Goal: Transaction & Acquisition: Book appointment/travel/reservation

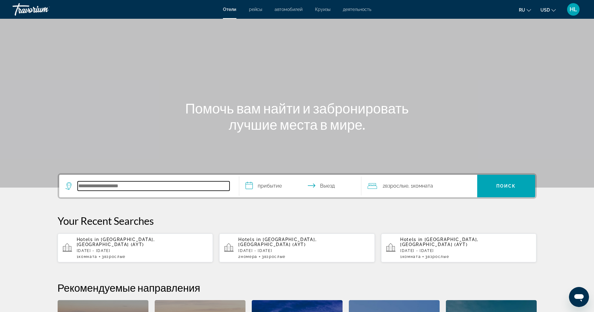
click at [156, 185] on input "Search hotel destination" at bounding box center [154, 186] width 152 height 9
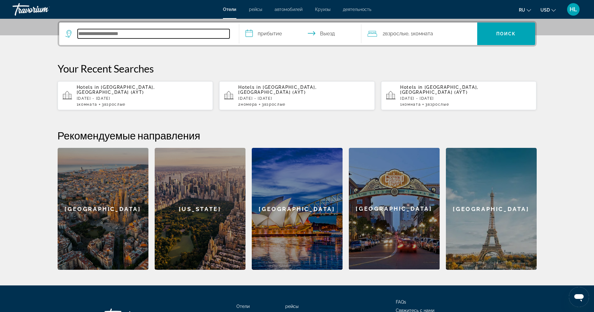
scroll to position [153, 0]
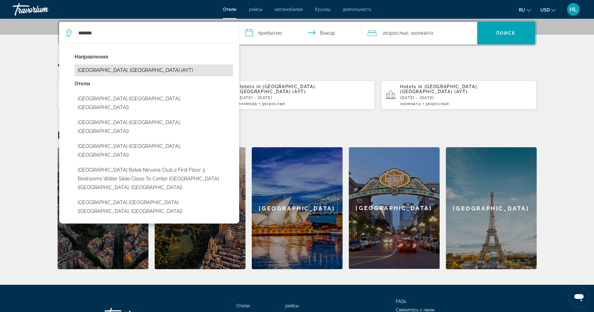
click at [144, 70] on button "[GEOGRAPHIC_DATA], [GEOGRAPHIC_DATA] (AYT)" at bounding box center [153, 70] width 158 height 12
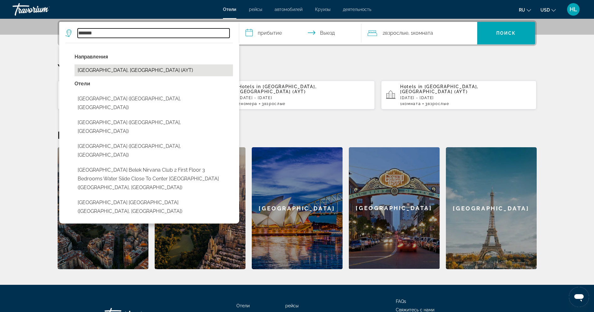
type input "**********"
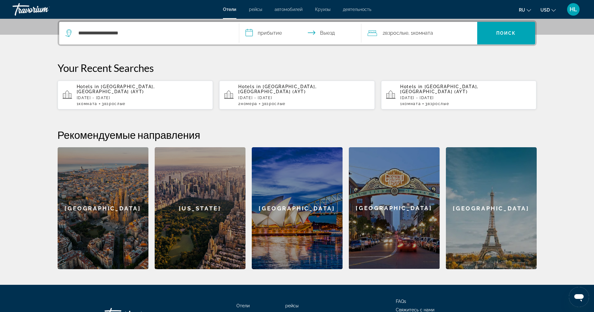
click at [269, 32] on input "**********" at bounding box center [301, 34] width 125 height 24
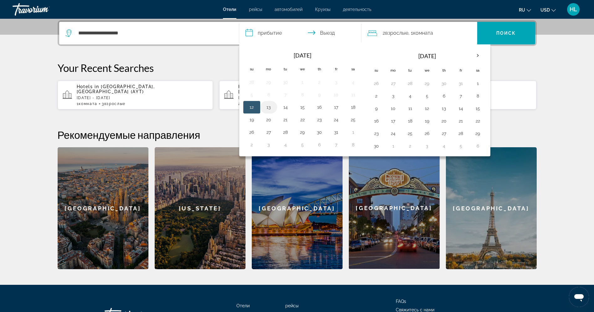
click at [261, 107] on td "13" at bounding box center [268, 107] width 17 height 13
click at [267, 107] on button "13" at bounding box center [269, 107] width 10 height 9
click at [272, 119] on button "20" at bounding box center [269, 119] width 10 height 9
type input "**********"
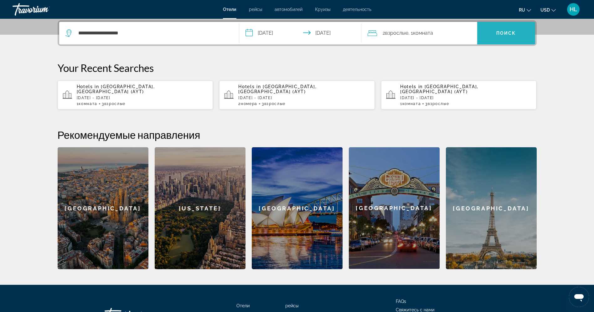
click at [507, 37] on span "Search" at bounding box center [506, 33] width 58 height 15
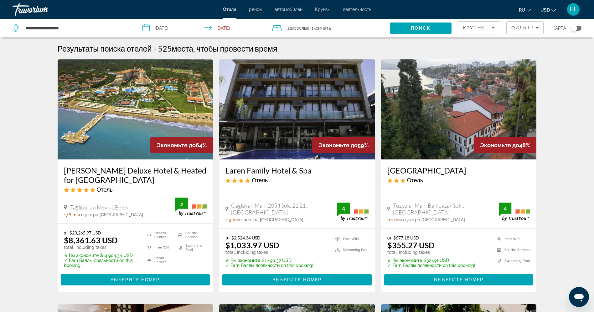
click at [323, 29] on span "Комната" at bounding box center [322, 28] width 18 height 5
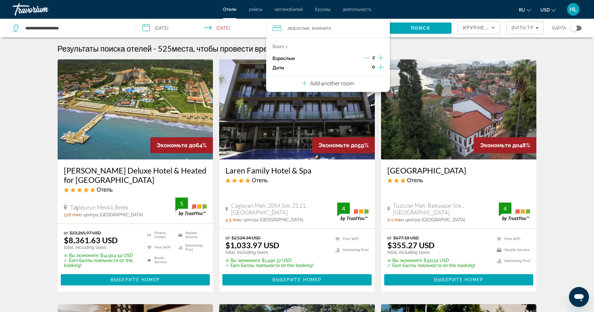
click at [381, 57] on icon "Increment adults" at bounding box center [381, 58] width 6 height 6
click at [429, 22] on span "Search" at bounding box center [421, 28] width 62 height 15
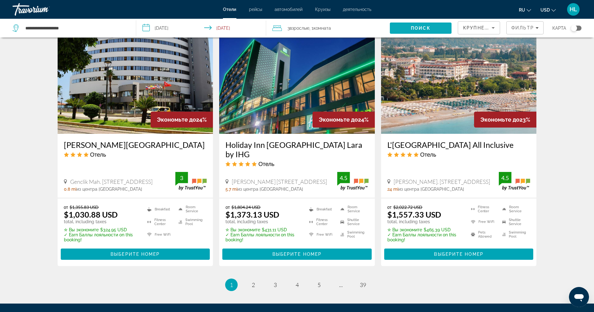
scroll to position [770, 0]
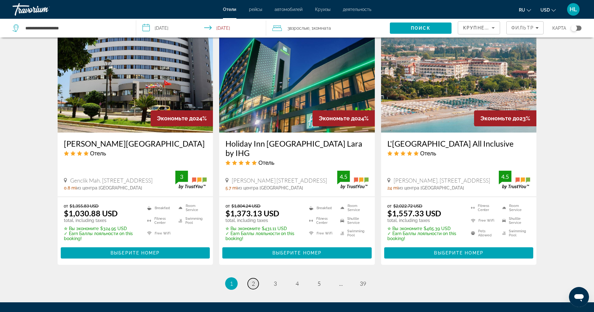
click at [254, 280] on span "2" at bounding box center [253, 283] width 3 height 7
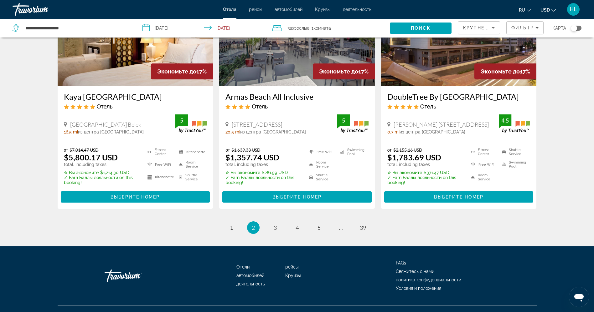
scroll to position [789, 0]
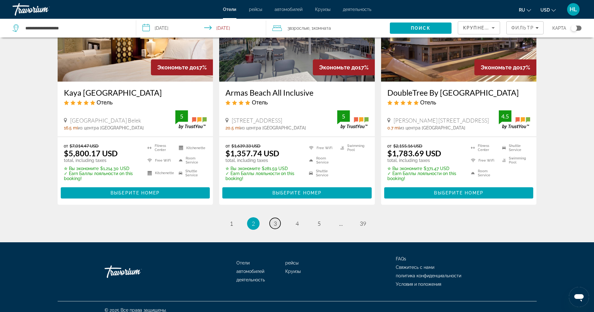
click at [273, 229] on link "page 3" at bounding box center [274, 223] width 11 height 11
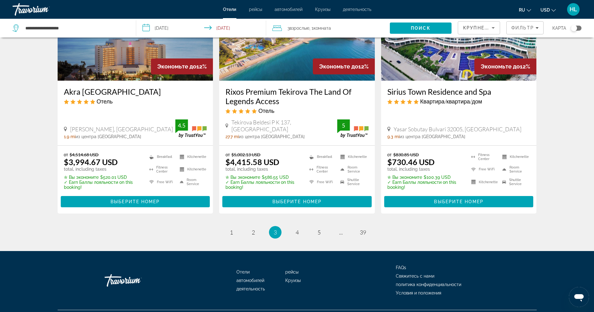
scroll to position [819, 0]
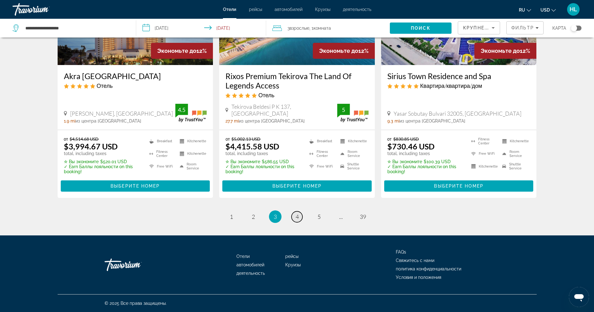
click at [296, 220] on link "page 4" at bounding box center [296, 217] width 11 height 11
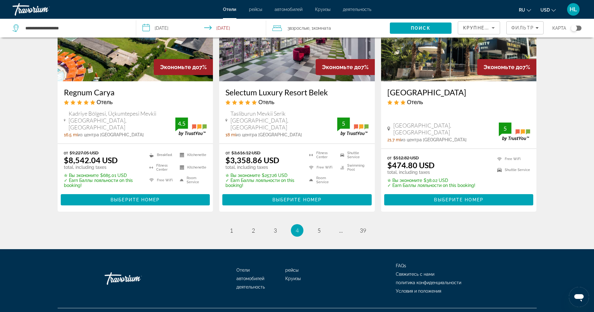
scroll to position [803, 0]
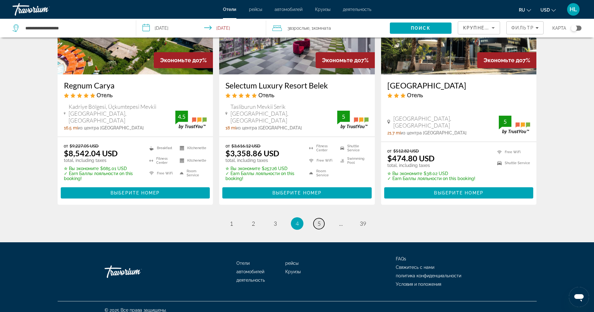
click at [321, 220] on link "page 5" at bounding box center [318, 223] width 11 height 11
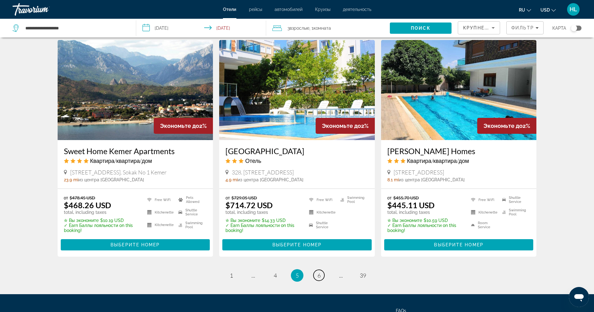
scroll to position [741, 0]
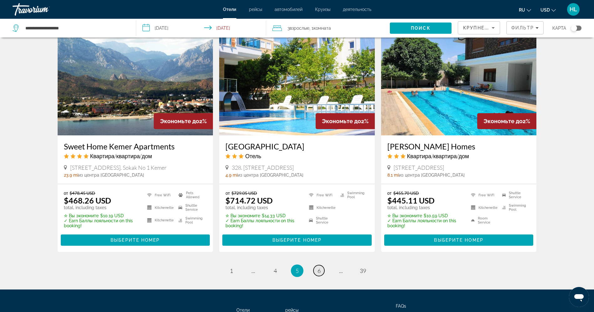
click at [318, 269] on span "6" at bounding box center [318, 271] width 3 height 7
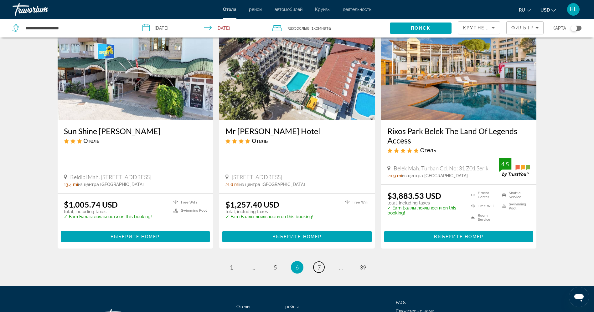
scroll to position [738, 0]
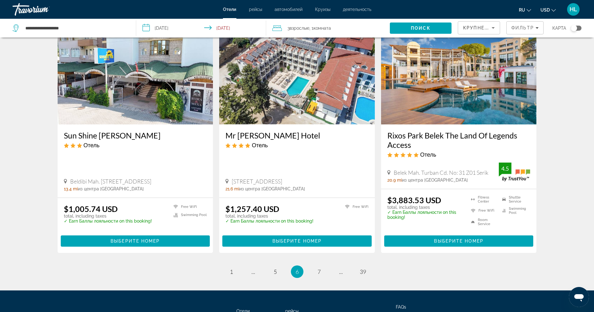
drag, startPoint x: 575, startPoint y: 238, endPoint x: 574, endPoint y: 258, distance: 19.7
drag, startPoint x: 313, startPoint y: 262, endPoint x: 324, endPoint y: 264, distance: 11.4
click at [324, 266] on li "page 7" at bounding box center [319, 272] width 13 height 13
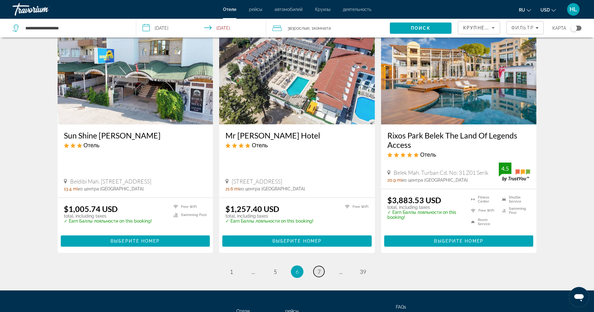
click at [320, 269] on span "7" at bounding box center [318, 272] width 3 height 7
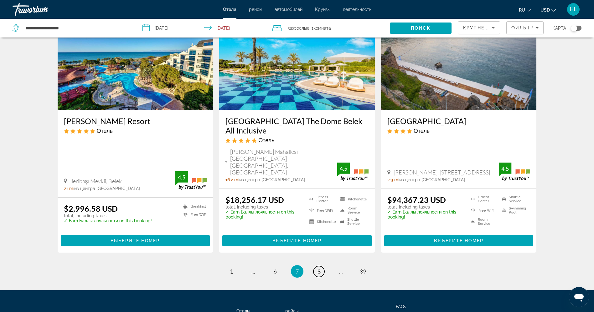
scroll to position [753, 0]
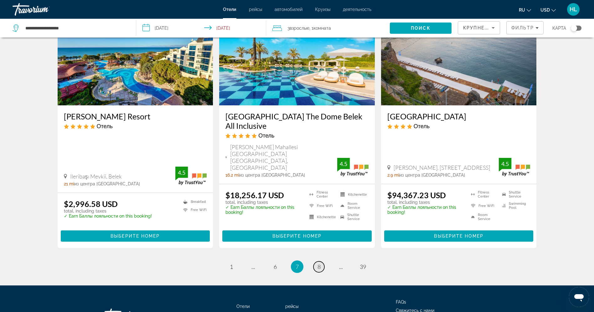
click at [318, 264] on span "8" at bounding box center [318, 267] width 3 height 7
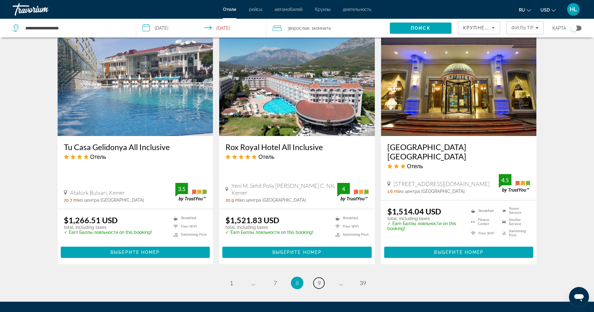
scroll to position [736, 0]
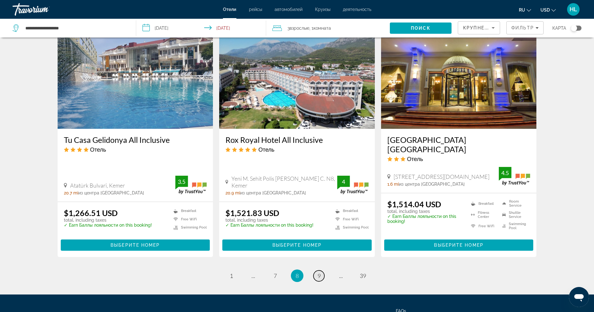
click at [320, 275] on span "9" at bounding box center [318, 276] width 3 height 7
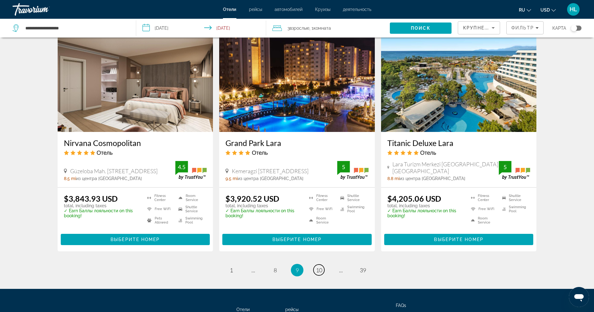
scroll to position [742, 0]
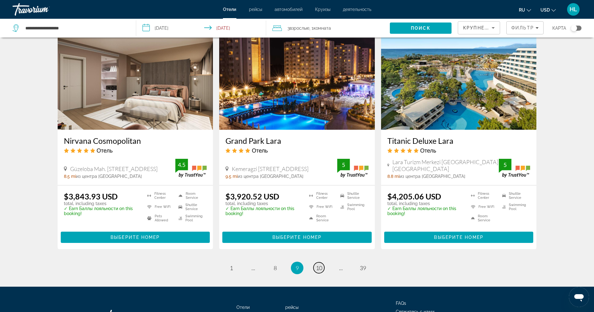
click at [317, 265] on span "10" at bounding box center [319, 268] width 6 height 7
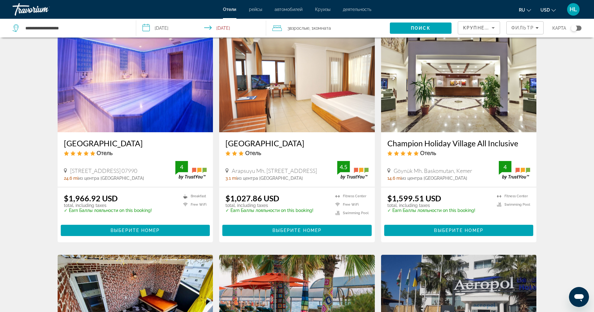
scroll to position [263, 0]
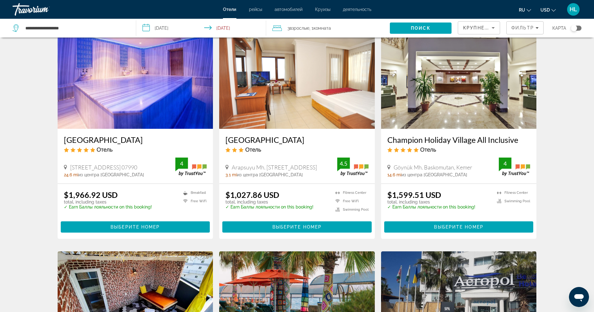
click at [179, 101] on img "Main content" at bounding box center [136, 79] width 156 height 100
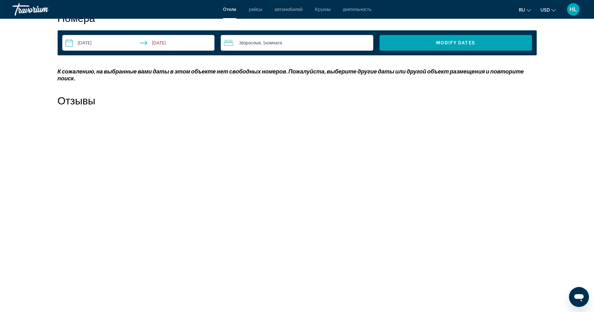
scroll to position [807, 0]
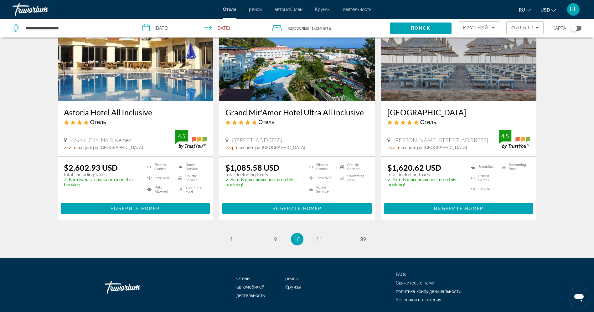
scroll to position [748, 0]
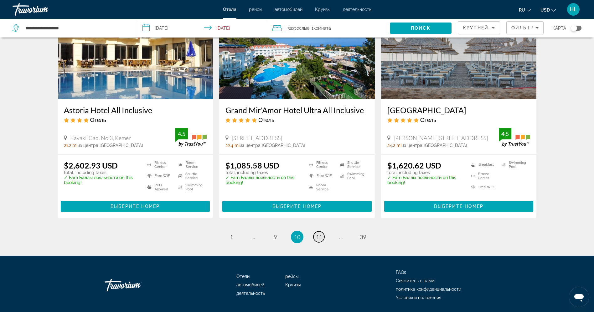
click at [318, 239] on span "11" at bounding box center [319, 237] width 6 height 7
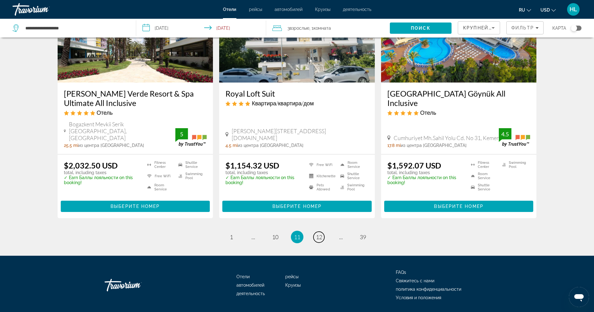
scroll to position [779, 0]
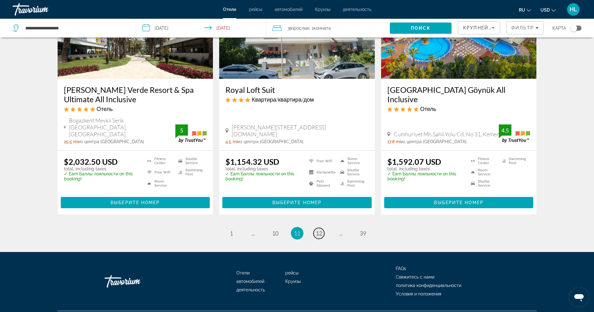
click at [321, 230] on span "12" at bounding box center [319, 233] width 6 height 7
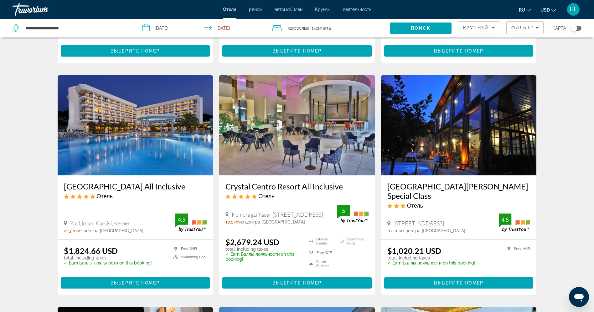
scroll to position [443, 0]
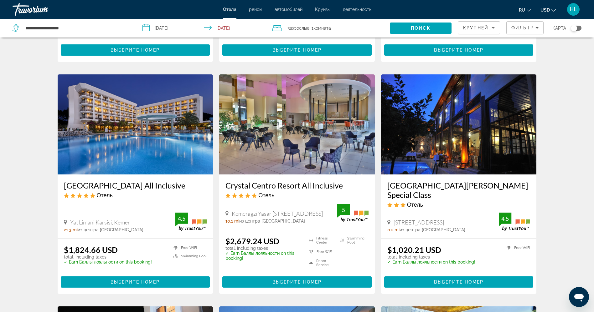
click at [144, 144] on img "Main content" at bounding box center [136, 124] width 156 height 100
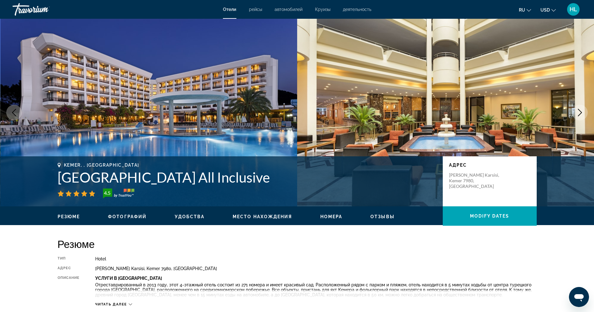
click at [184, 177] on h1 "[GEOGRAPHIC_DATA] All Inclusive" at bounding box center [247, 177] width 379 height 16
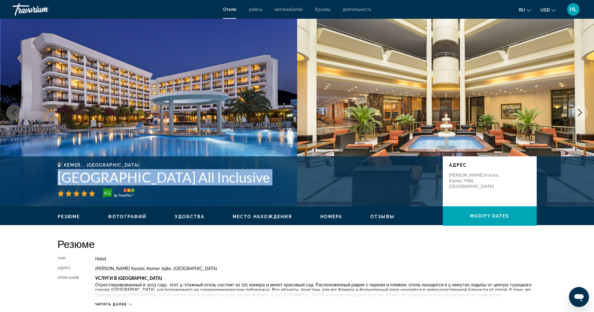
click at [184, 177] on h1 "[GEOGRAPHIC_DATA] All Inclusive" at bounding box center [247, 177] width 379 height 16
copy div "[GEOGRAPHIC_DATA] All Inclusive"
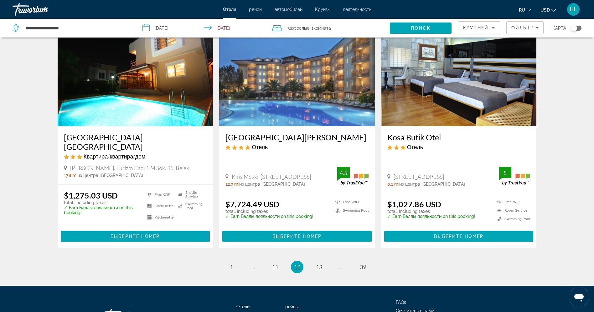
scroll to position [739, 0]
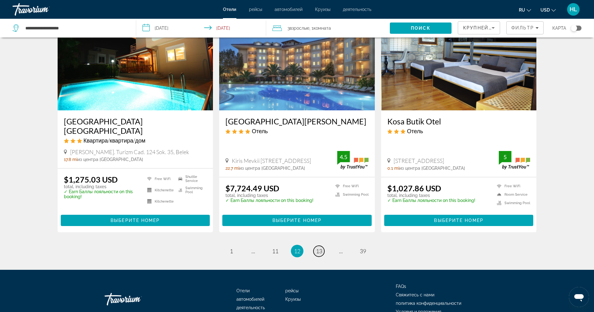
click at [317, 248] on span "13" at bounding box center [319, 251] width 6 height 7
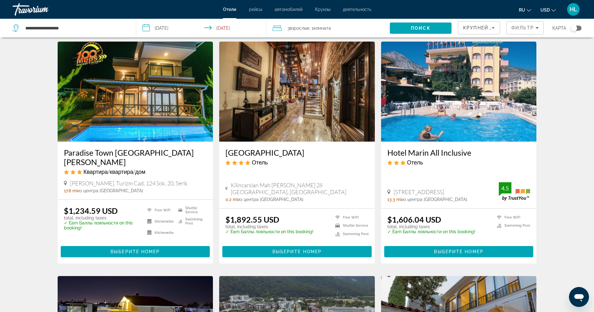
scroll to position [23, 0]
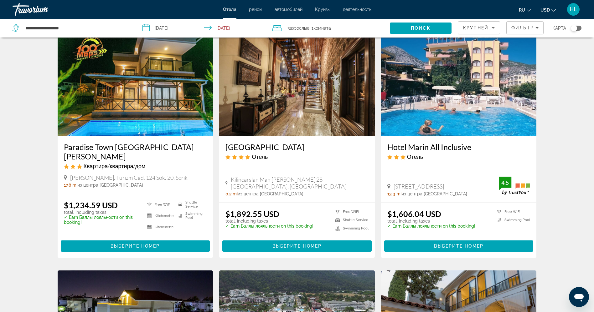
click at [305, 118] on img "Main content" at bounding box center [297, 86] width 156 height 100
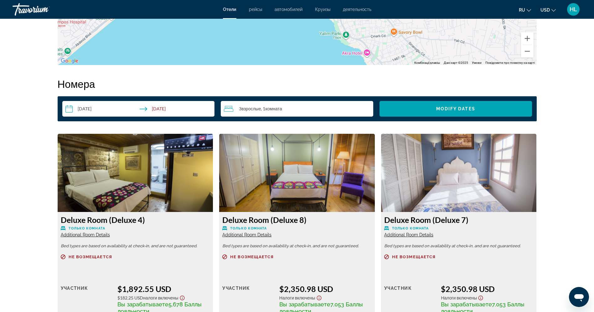
scroll to position [817, 0]
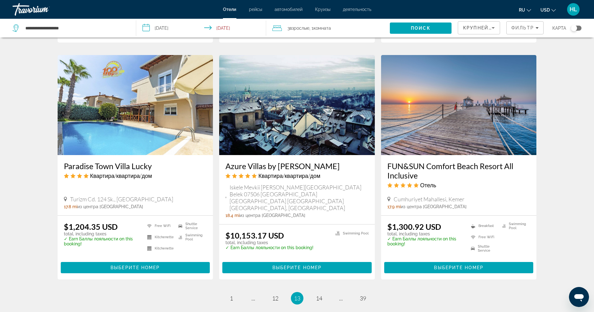
scroll to position [700, 0]
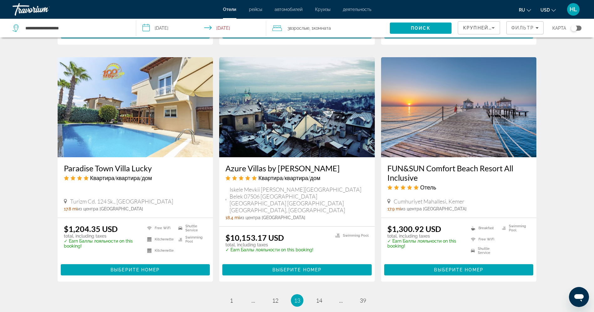
click at [464, 99] on img "Main content" at bounding box center [459, 107] width 156 height 100
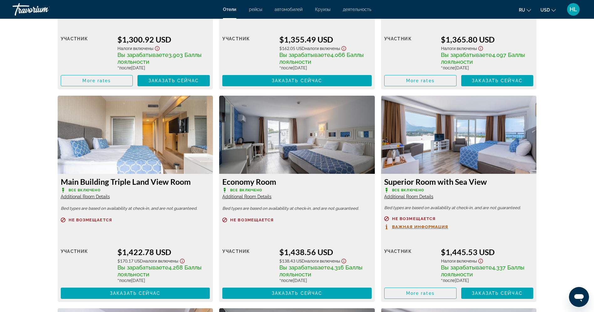
scroll to position [1001, 0]
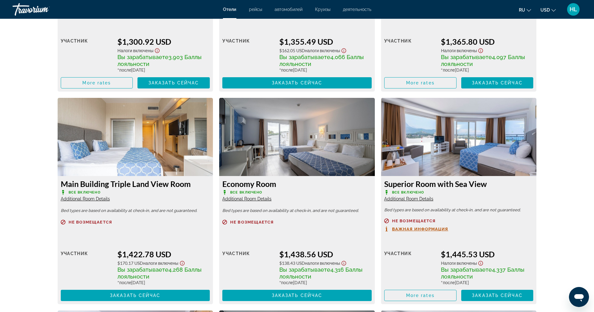
click at [482, 182] on h3 "Superior Room with Sea View" at bounding box center [458, 183] width 149 height 9
copy div "Superior Room with Sea View"
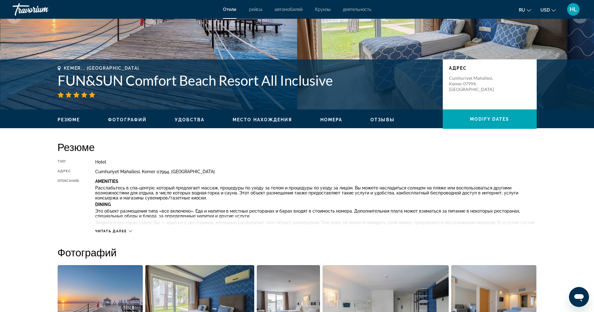
scroll to position [99, 0]
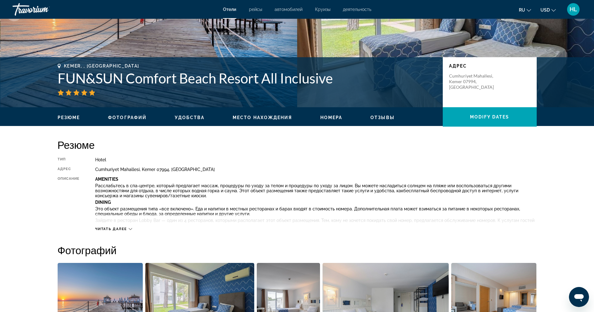
click at [188, 75] on h1 "FUN&SUN Comfort Beach Resort All Inclusive" at bounding box center [247, 78] width 379 height 16
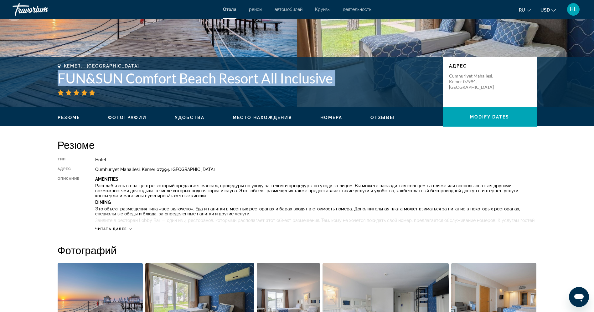
click at [188, 75] on h1 "FUN&SUN Comfort Beach Resort All Inclusive" at bounding box center [247, 78] width 379 height 16
copy div "FUN&SUN Comfort Beach Resort All Inclusive"
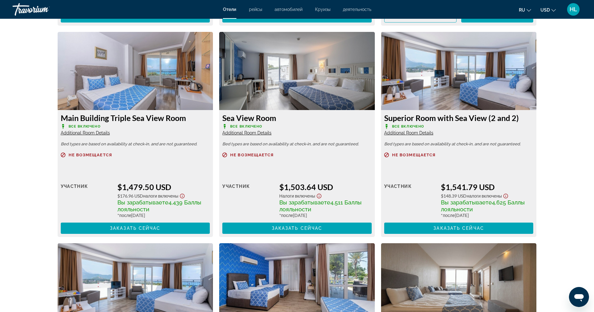
scroll to position [1006, 0]
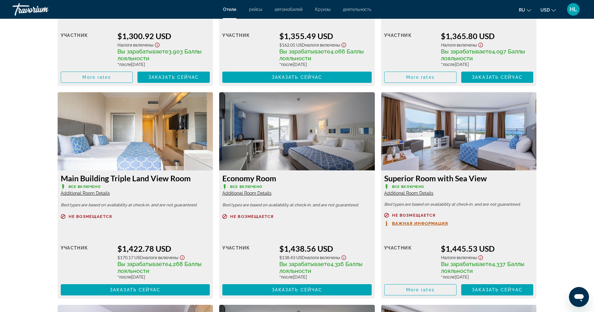
click at [415, 191] on span "Additional Room Details" at bounding box center [408, 193] width 49 height 5
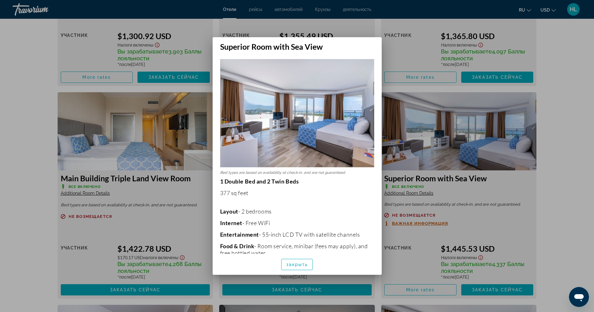
scroll to position [0, 0]
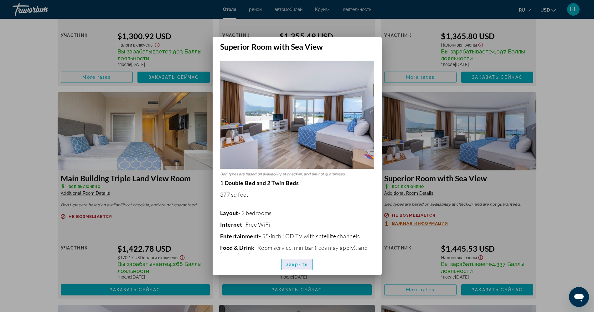
click at [290, 267] on span "закрыть" at bounding box center [297, 264] width 22 height 5
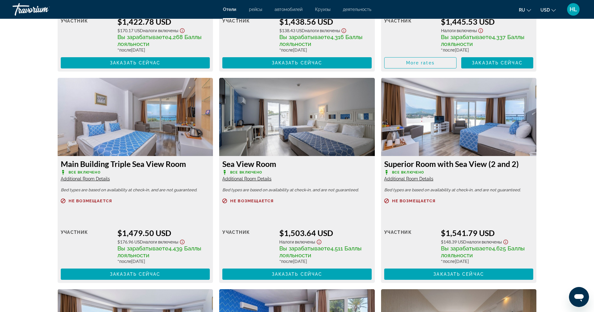
scroll to position [1232, 0]
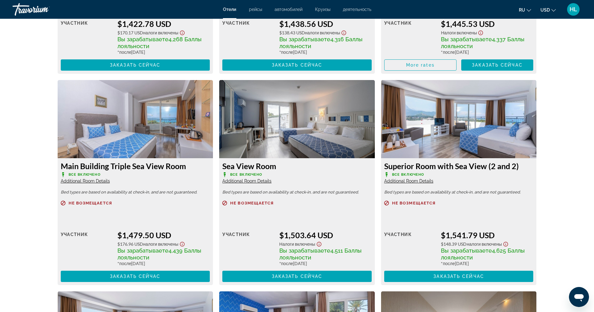
click at [101, 180] on span "Additional Room Details" at bounding box center [85, 181] width 49 height 5
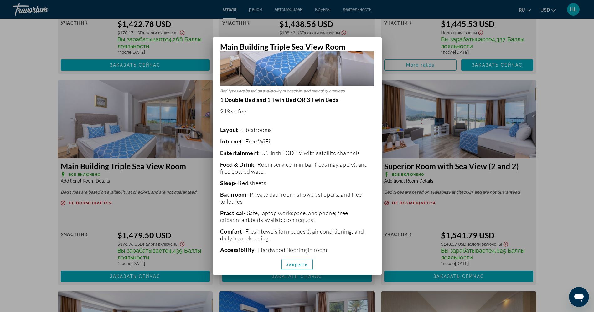
scroll to position [111, 0]
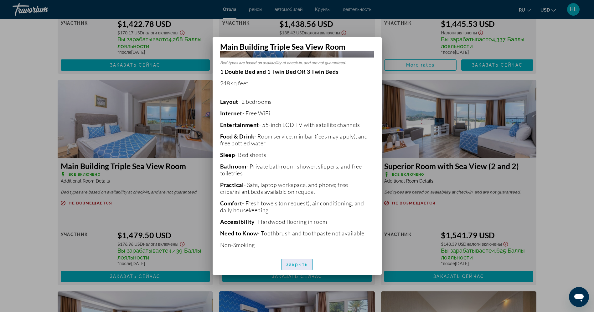
click at [307, 261] on span "button" at bounding box center [296, 264] width 31 height 15
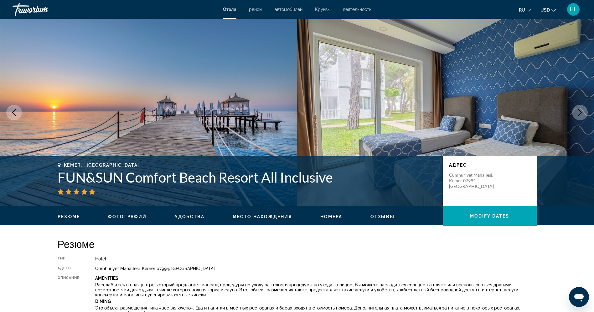
scroll to position [1232, 0]
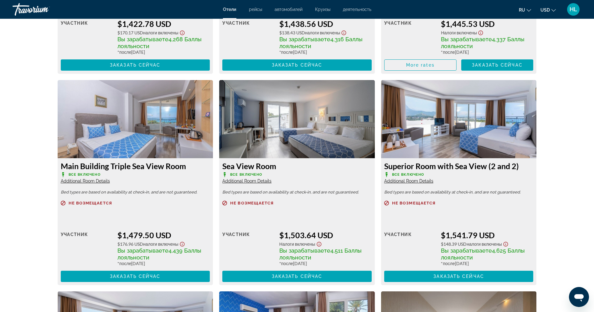
click at [422, 180] on span "Additional Room Details" at bounding box center [408, 181] width 49 height 5
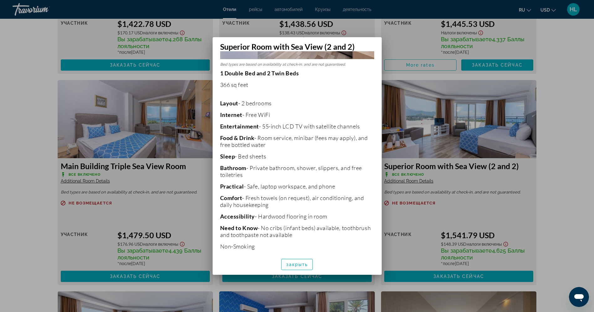
scroll to position [111, 0]
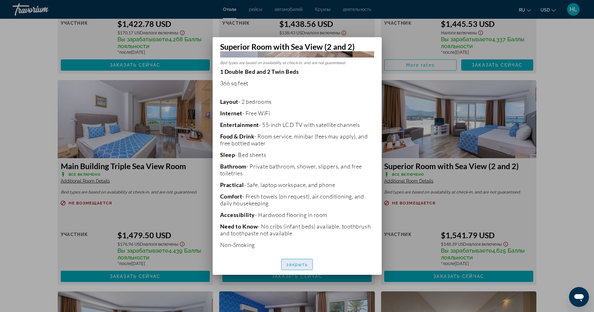
click at [292, 264] on span "закрыть" at bounding box center [297, 264] width 22 height 5
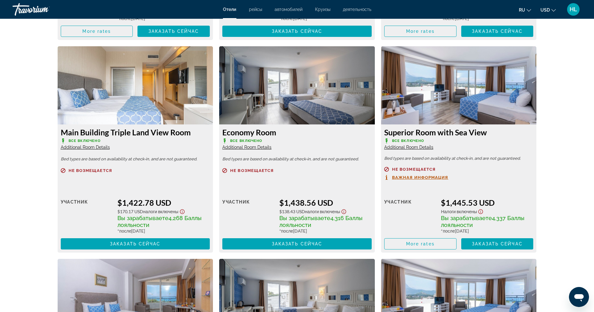
scroll to position [1055, 0]
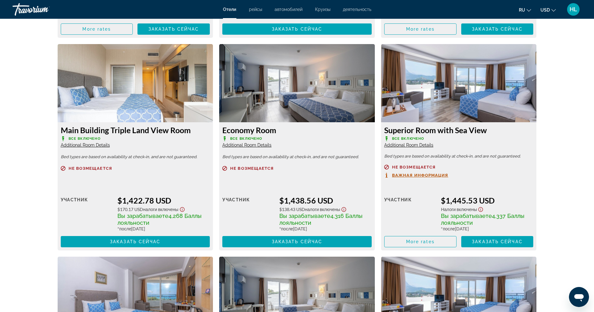
click at [413, 145] on span "Additional Room Details" at bounding box center [408, 145] width 49 height 5
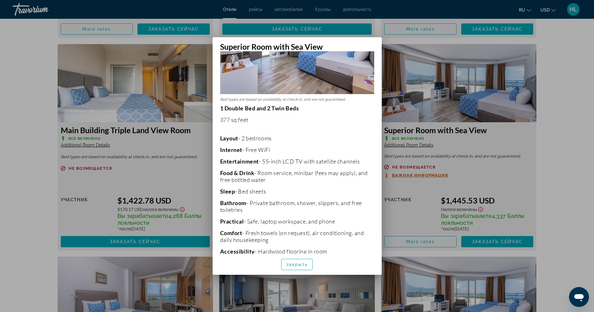
scroll to position [68, 0]
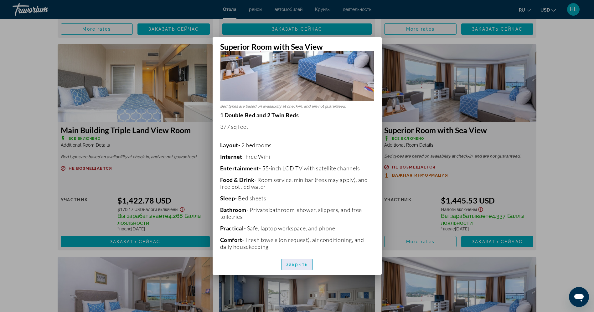
click at [305, 267] on span "button" at bounding box center [296, 264] width 31 height 15
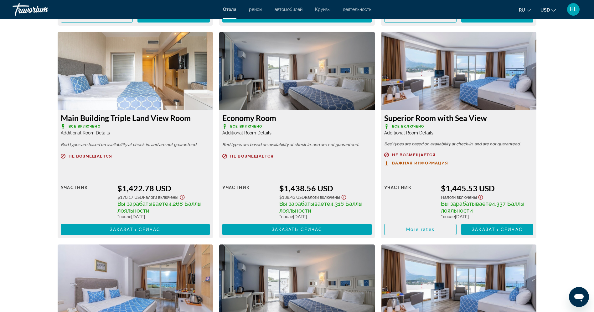
scroll to position [1065, 0]
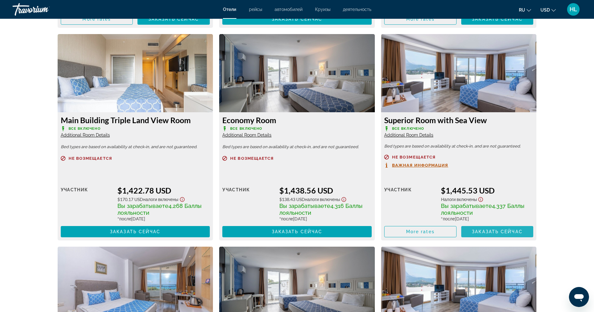
click at [479, 235] on span "Main content" at bounding box center [497, 231] width 72 height 15
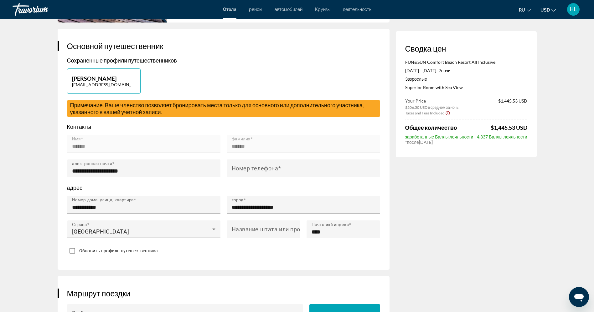
scroll to position [90, 0]
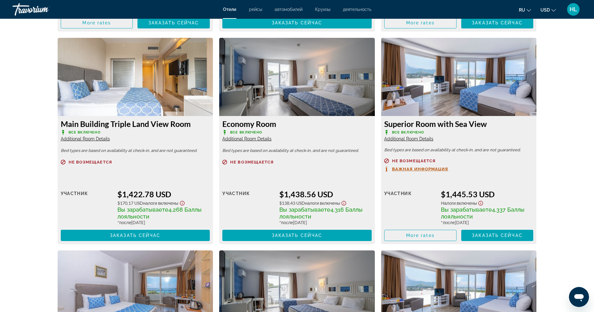
scroll to position [1059, 0]
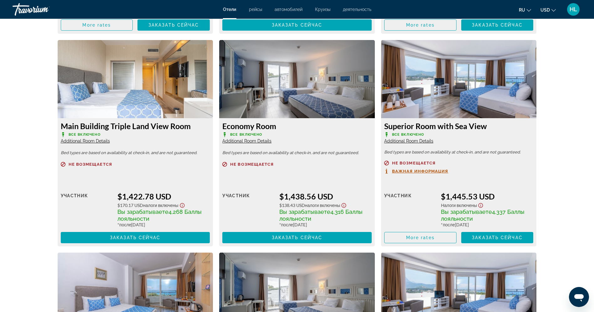
click at [428, 169] on button "Важная информация" at bounding box center [416, 171] width 64 height 5
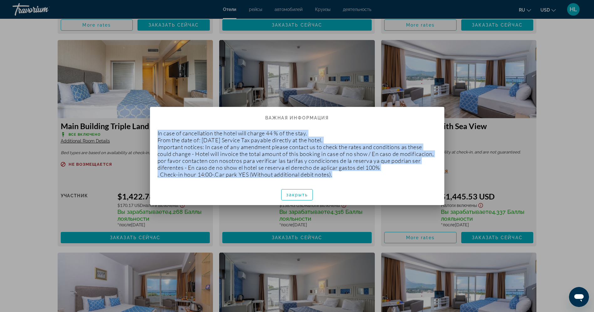
drag, startPoint x: 158, startPoint y: 133, endPoint x: 345, endPoint y: 183, distance: 194.0
click at [345, 183] on div "In case of cancellation the hotel will charge 44 % of the stay. From the date o…" at bounding box center [297, 154] width 294 height 61
copy p "In case of cancellation the hotel will charge 44 % of the stay. From the date o…"
click at [298, 192] on span "button" at bounding box center [296, 194] width 31 height 15
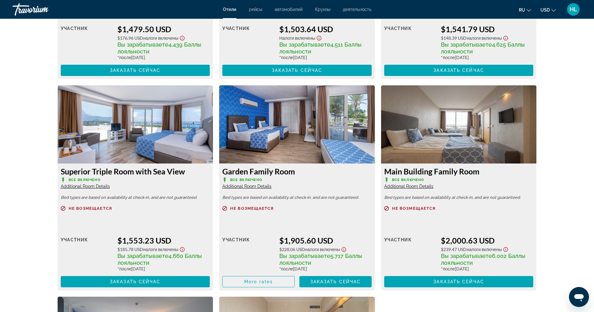
scroll to position [1444, 0]
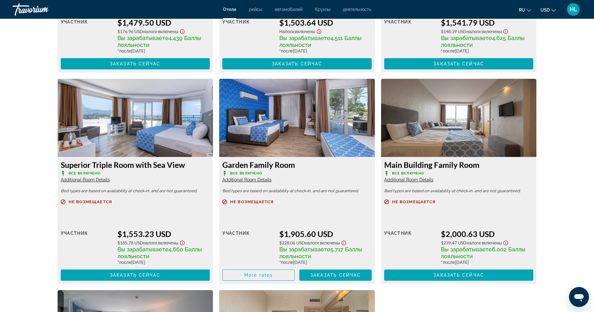
click at [97, 179] on span "Additional Room Details" at bounding box center [85, 179] width 49 height 5
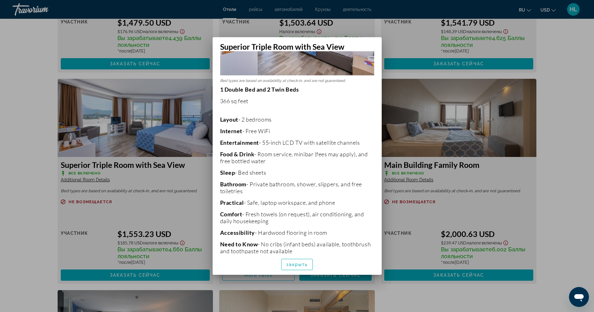
scroll to position [111, 0]
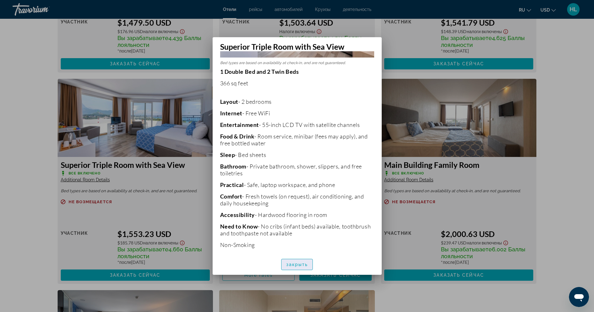
click at [298, 264] on span "закрыть" at bounding box center [297, 264] width 22 height 5
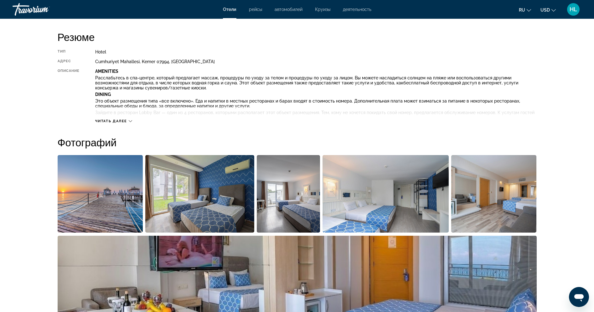
scroll to position [205, 0]
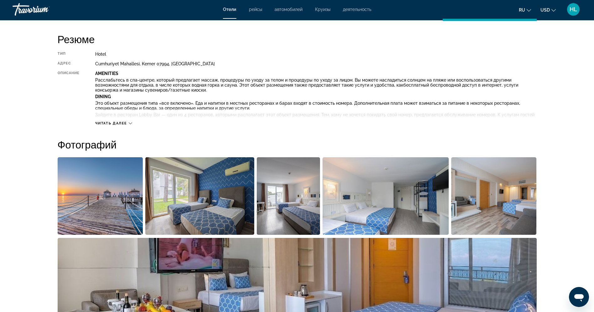
click at [574, 8] on span "HL" at bounding box center [573, 9] width 8 height 6
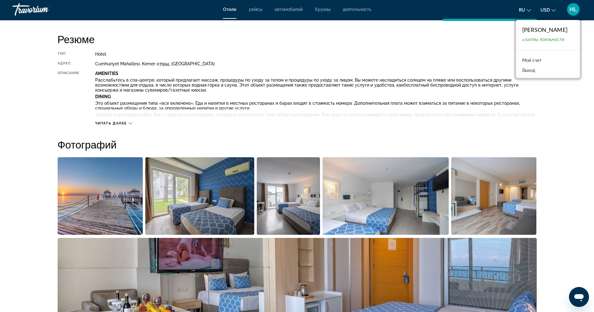
click at [532, 69] on button "Выход" at bounding box center [528, 70] width 19 height 8
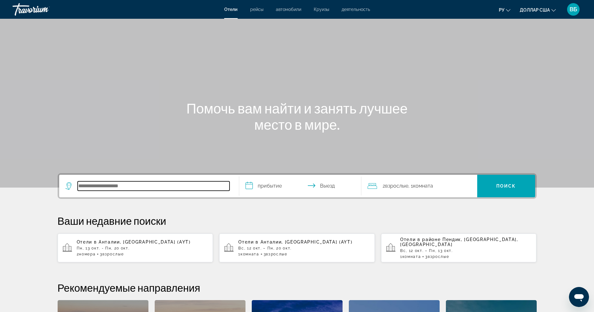
click at [95, 190] on input "Поиск отеля" at bounding box center [154, 186] width 152 height 9
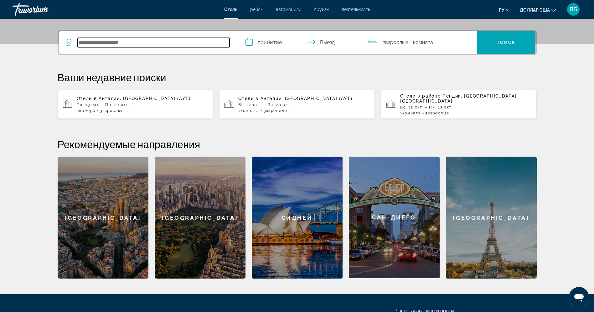
scroll to position [153, 0]
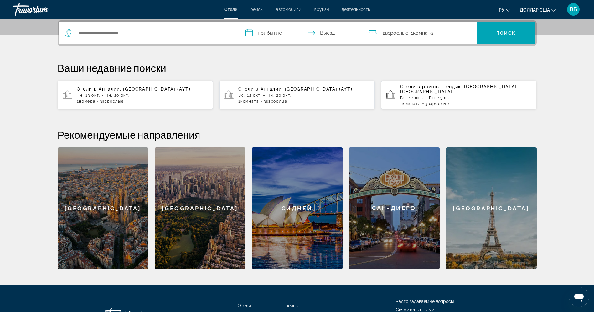
click at [273, 93] on font "Вс, 12 окт. – Пн, 20 окт." at bounding box center [264, 95] width 53 height 4
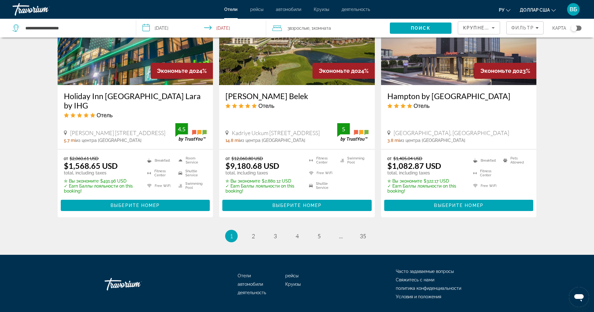
scroll to position [821, 0]
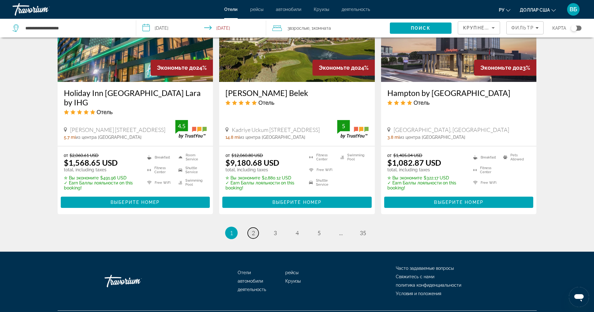
click at [255, 228] on link "page 2" at bounding box center [253, 233] width 11 height 11
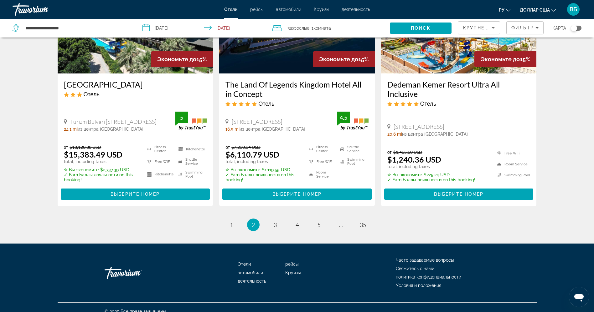
scroll to position [819, 0]
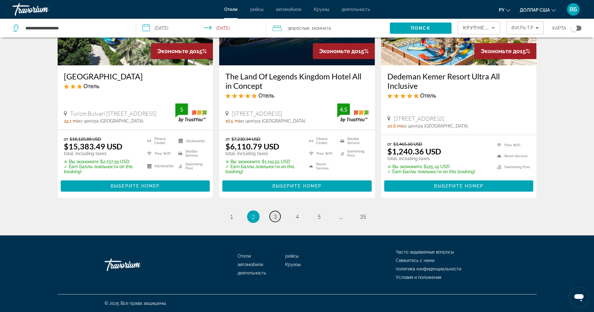
click at [274, 215] on span "3" at bounding box center [275, 216] width 3 height 7
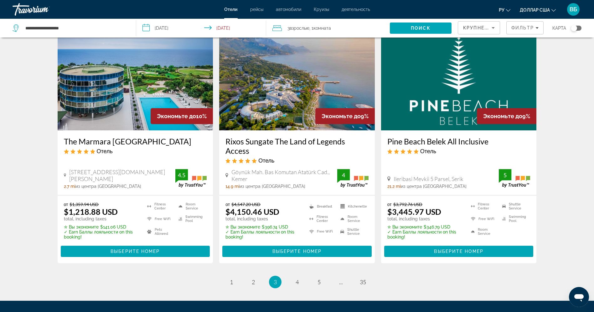
scroll to position [812, 0]
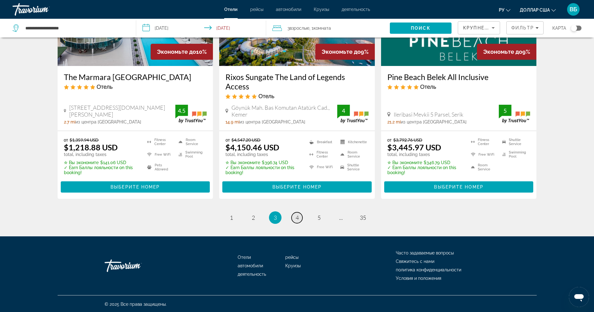
click at [296, 217] on span "4" at bounding box center [296, 217] width 3 height 7
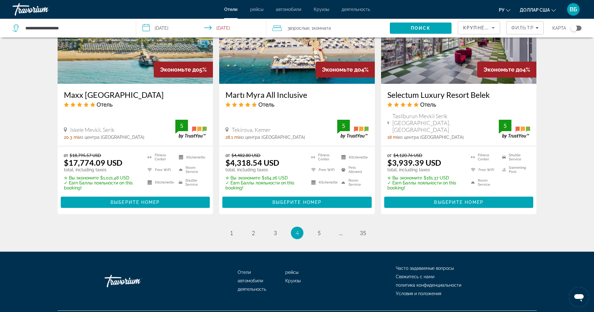
scroll to position [802, 0]
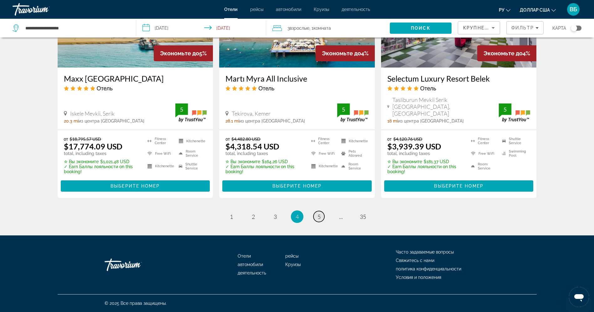
click at [316, 218] on link "page 5" at bounding box center [318, 216] width 11 height 11
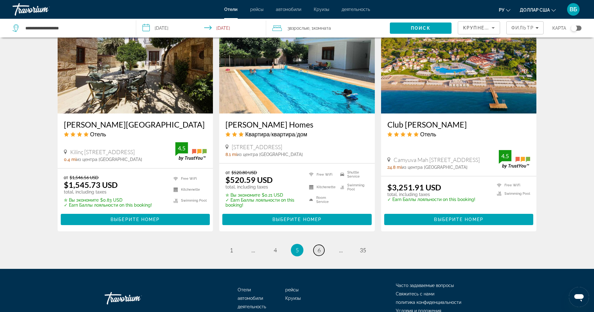
scroll to position [789, 0]
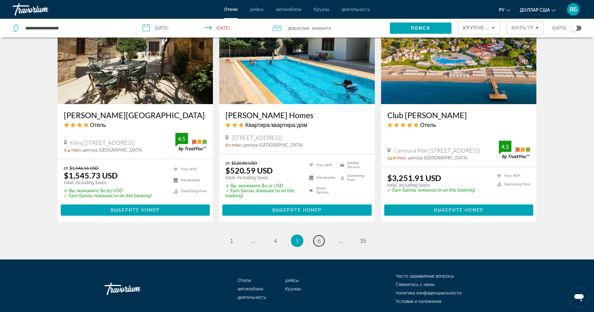
click at [318, 238] on span "6" at bounding box center [318, 241] width 3 height 7
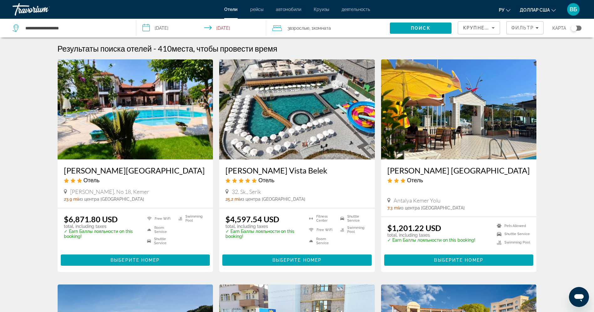
click at [300, 28] on span "Взрослые" at bounding box center [299, 28] width 20 height 5
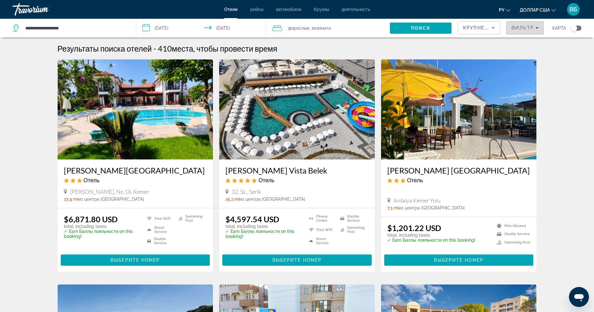
click at [516, 25] on span "Фильтр" at bounding box center [522, 27] width 23 height 5
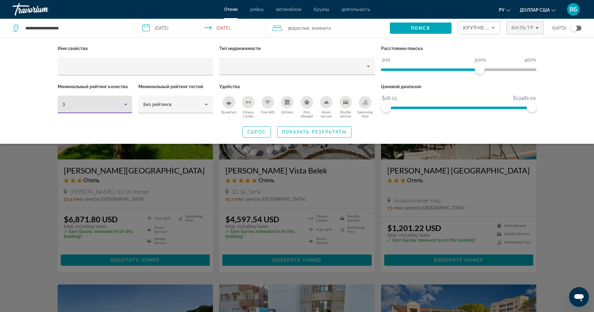
click at [128, 105] on icon "Hotel Filters" at bounding box center [126, 105] width 8 height 8
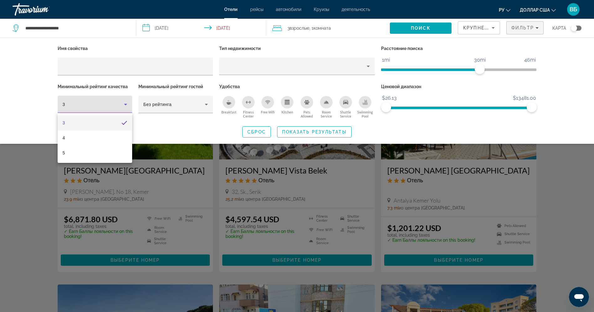
click at [68, 66] on div at bounding box center [297, 156] width 594 height 312
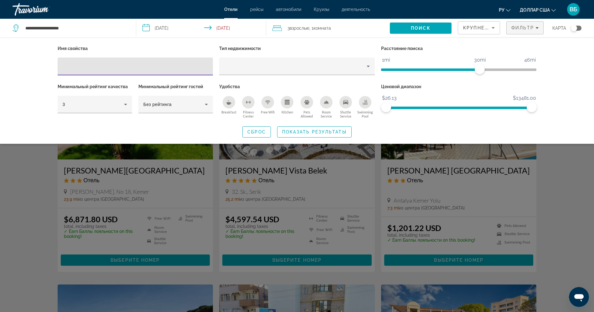
click at [68, 66] on input "Hotel Filters" at bounding box center [136, 67] width 146 height 8
click at [109, 63] on input "Hotel Filters" at bounding box center [136, 67] width 146 height 8
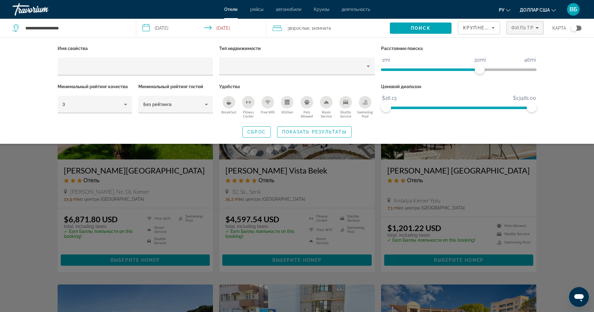
click at [230, 104] on icon "Breakfast" at bounding box center [228, 102] width 5 height 5
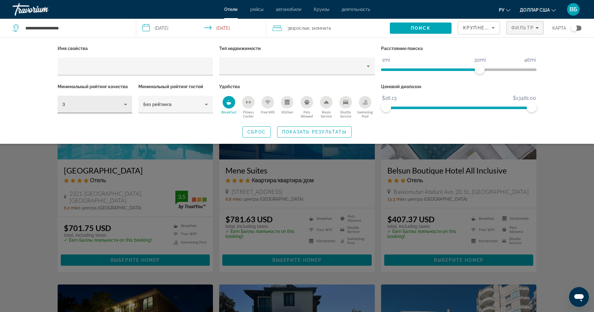
click at [124, 110] on div "3" at bounding box center [95, 105] width 64 height 18
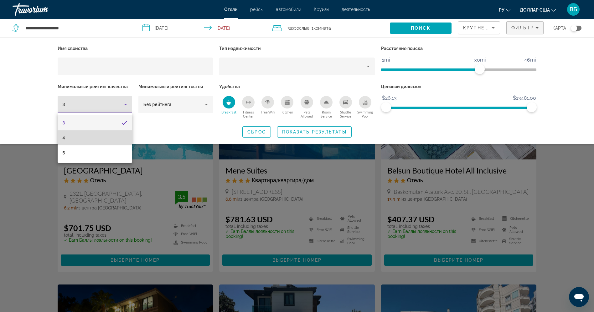
click at [110, 138] on mat-option "4" at bounding box center [95, 138] width 74 height 15
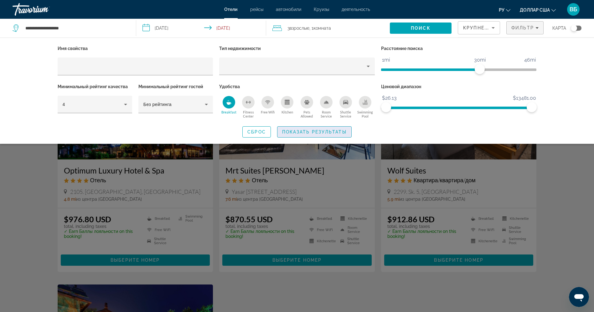
click at [284, 130] on span "Показать результаты" at bounding box center [314, 132] width 64 height 5
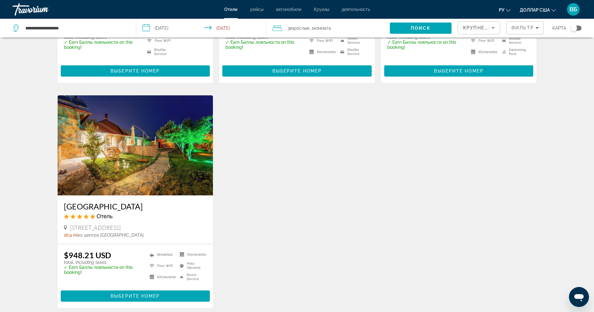
scroll to position [244, 0]
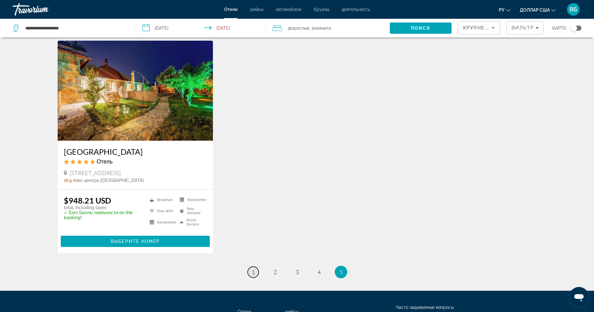
click at [253, 276] on link "page 1" at bounding box center [253, 272] width 11 height 11
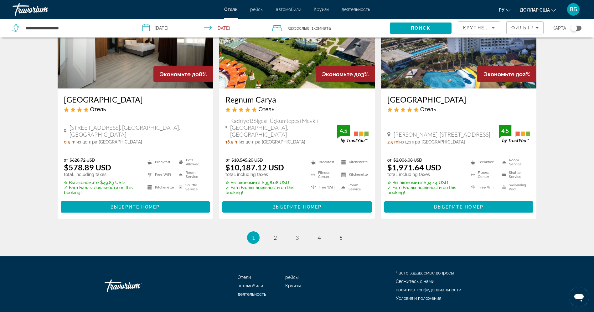
scroll to position [803, 0]
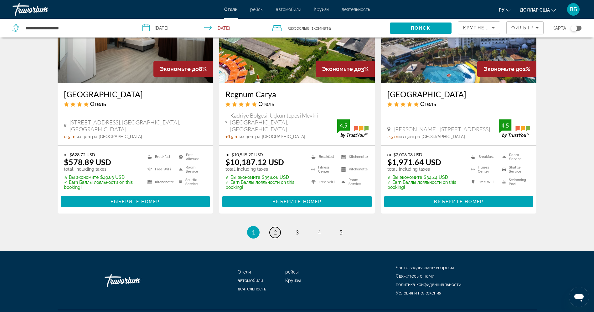
click at [274, 229] on span "2" at bounding box center [275, 232] width 3 height 7
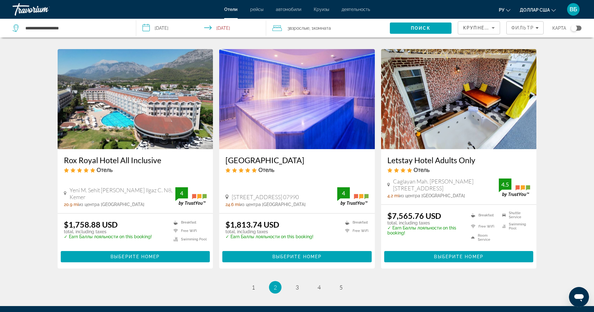
scroll to position [774, 0]
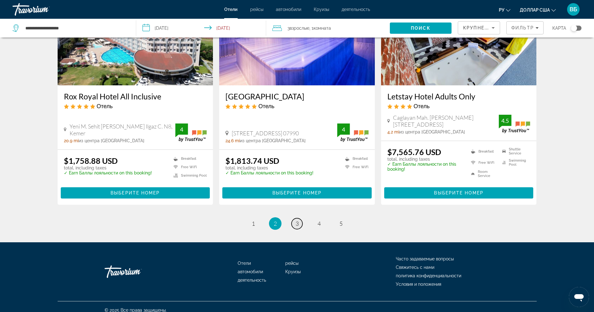
click at [296, 220] on span "3" at bounding box center [296, 223] width 3 height 7
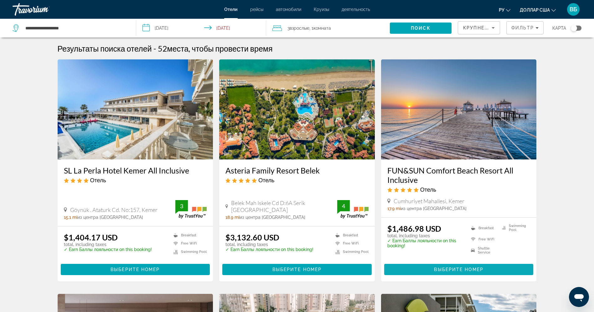
click at [426, 266] on span "Основное содержание" at bounding box center [458, 269] width 149 height 15
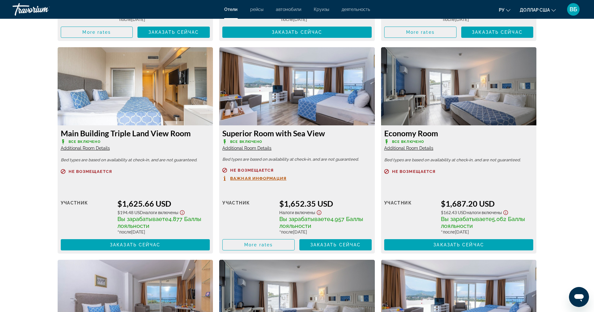
scroll to position [1070, 0]
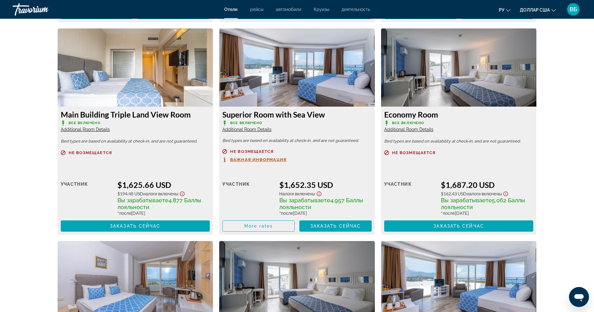
click at [251, 129] on span "Additional Room Details" at bounding box center [246, 129] width 49 height 5
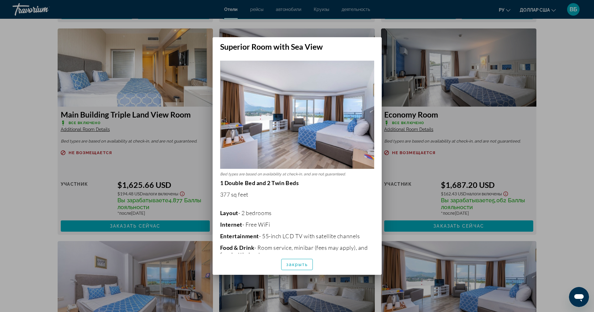
scroll to position [0, 0]
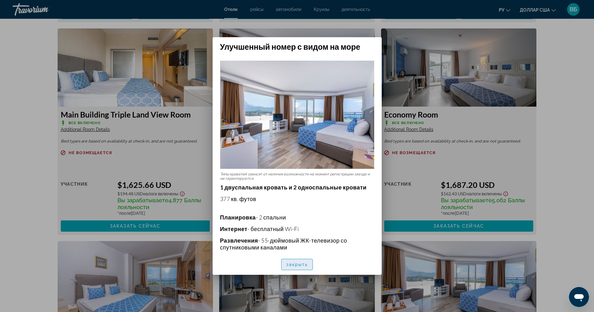
click at [294, 262] on font "закрыть" at bounding box center [297, 264] width 22 height 5
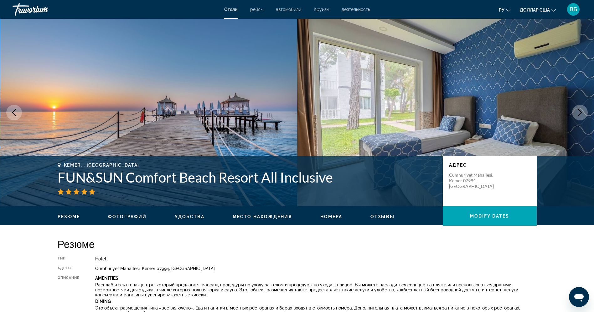
scroll to position [1070, 0]
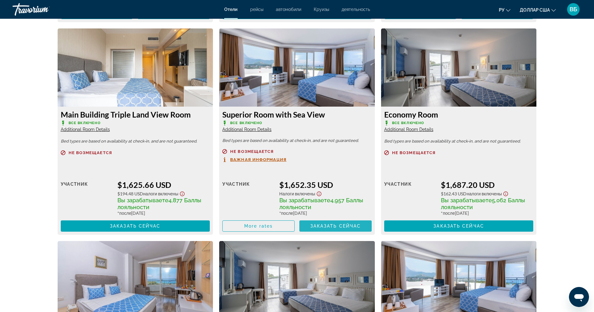
click at [319, 226] on span "Заказать сейчас" at bounding box center [335, 226] width 51 height 5
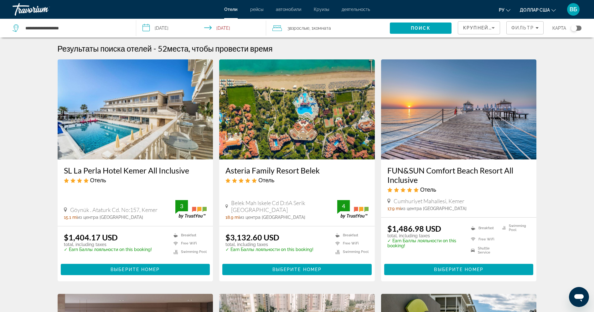
click at [168, 29] on input "**********" at bounding box center [202, 29] width 132 height 21
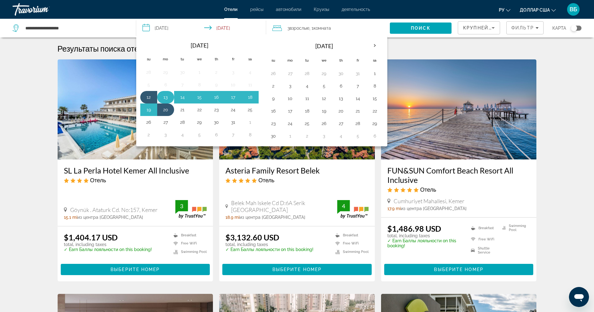
click at [165, 98] on button "13" at bounding box center [166, 97] width 10 height 9
click at [165, 109] on button "20" at bounding box center [166, 109] width 10 height 9
type input "**********"
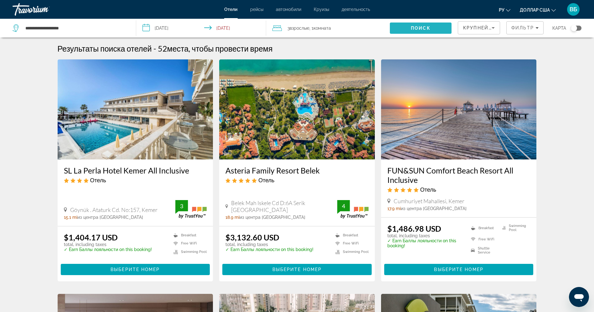
click at [400, 26] on span "Search" at bounding box center [421, 28] width 62 height 15
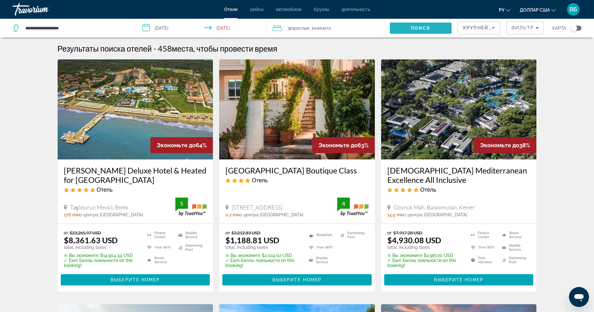
click at [403, 29] on span "Search" at bounding box center [421, 28] width 62 height 15
click at [529, 29] on span "Фильтр" at bounding box center [522, 27] width 23 height 5
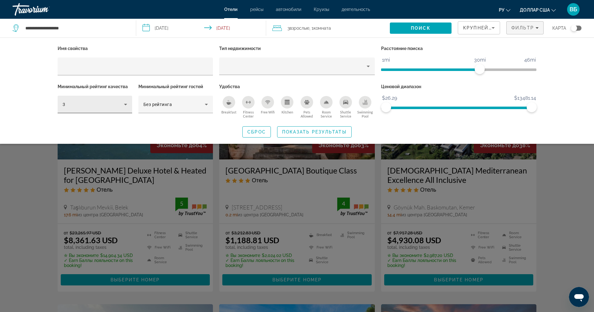
click at [129, 105] on div "3" at bounding box center [95, 105] width 74 height 18
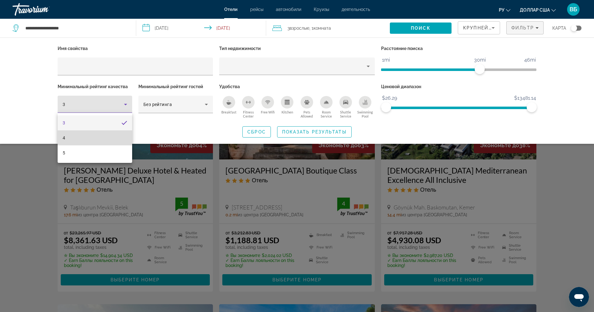
click at [108, 136] on mat-option "4" at bounding box center [95, 138] width 74 height 15
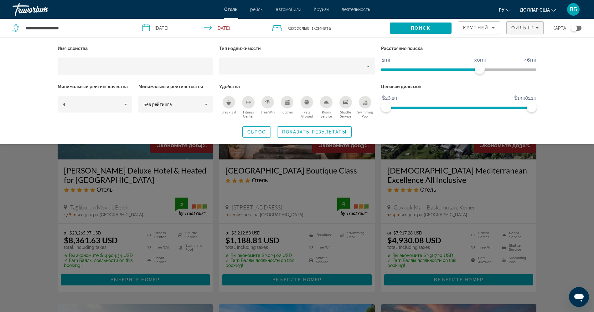
click at [227, 103] on icon "Breakfast" at bounding box center [228, 102] width 5 height 5
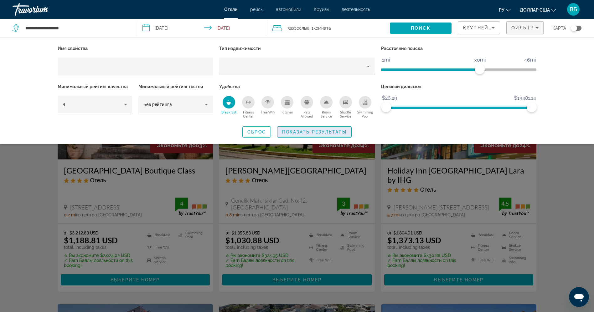
click at [291, 130] on span "Показать результаты" at bounding box center [314, 132] width 64 height 5
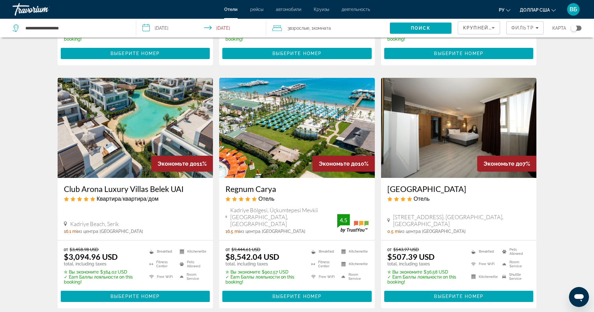
scroll to position [732, 0]
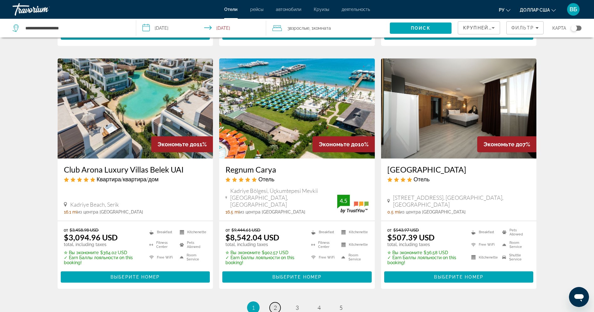
click at [273, 303] on link "page 2" at bounding box center [274, 308] width 11 height 11
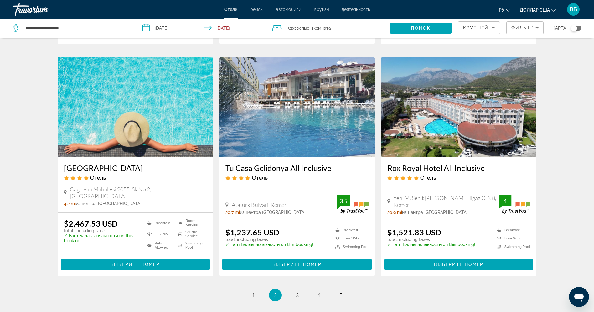
scroll to position [732, 0]
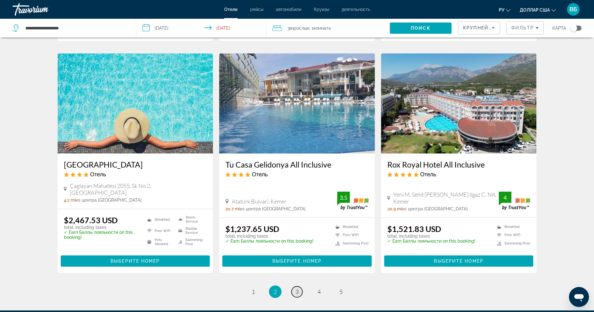
click at [297, 289] on span "3" at bounding box center [296, 292] width 3 height 7
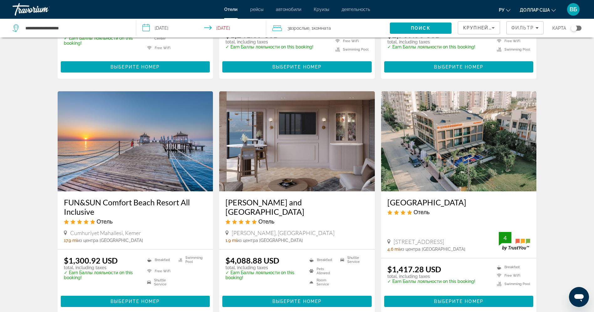
scroll to position [451, 0]
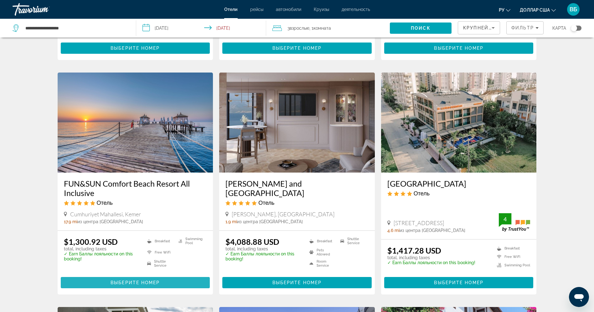
click at [168, 279] on span "Основное содержание" at bounding box center [135, 282] width 149 height 15
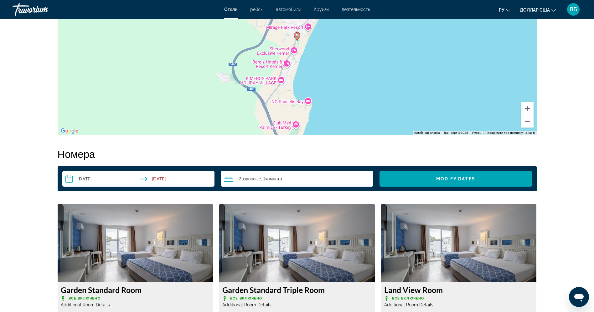
scroll to position [735, 0]
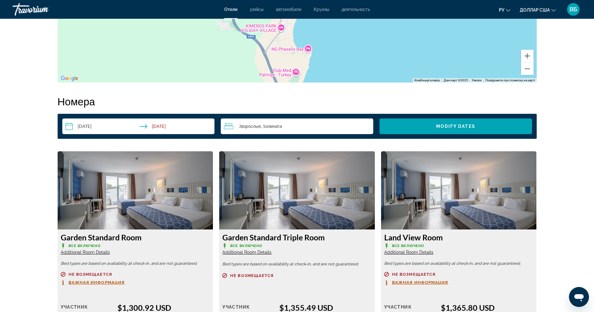
click at [261, 125] on span "Взрослые" at bounding box center [250, 126] width 19 height 5
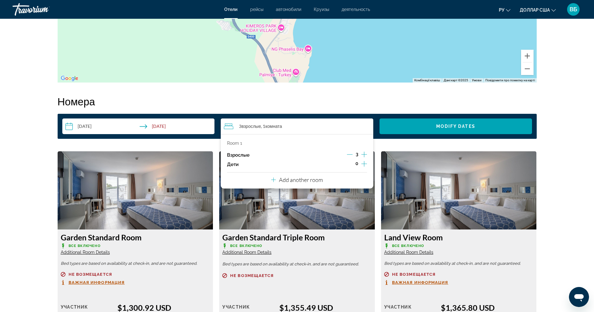
click at [364, 154] on icon "Increment adults" at bounding box center [364, 155] width 6 height 6
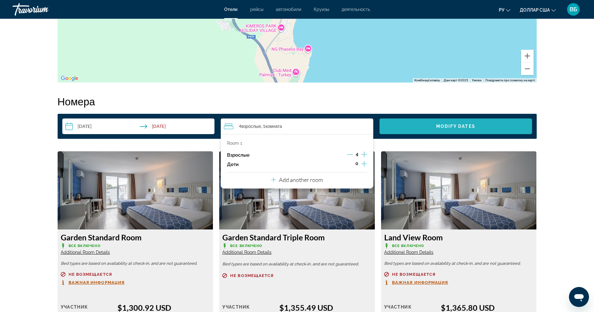
click at [462, 126] on span "Modify Dates" at bounding box center [455, 126] width 39 height 5
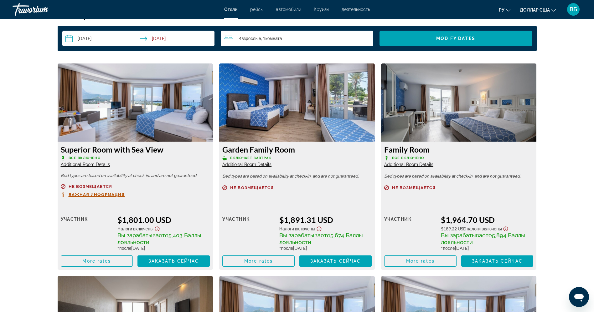
scroll to position [806, 0]
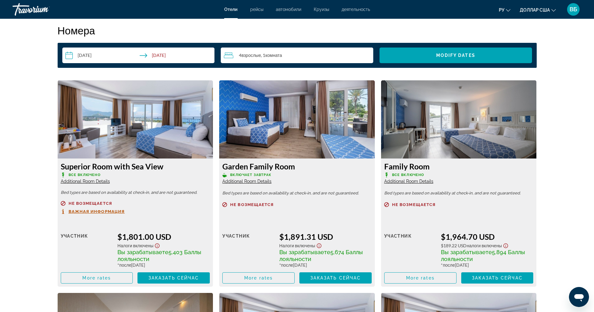
click at [80, 182] on span "Additional Room Details" at bounding box center [85, 181] width 49 height 5
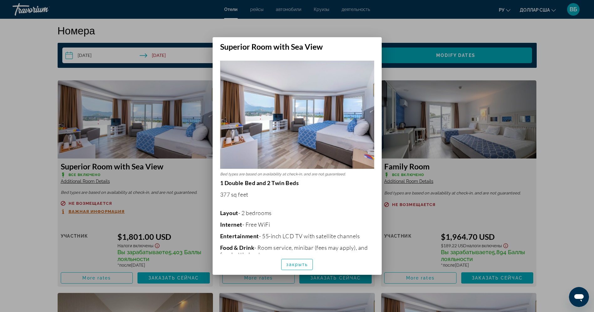
scroll to position [0, 0]
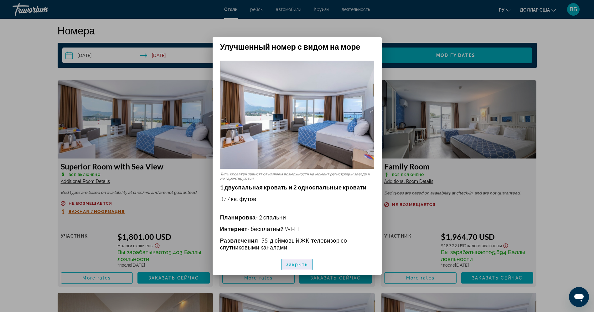
click at [289, 263] on font "закрыть" at bounding box center [297, 264] width 22 height 5
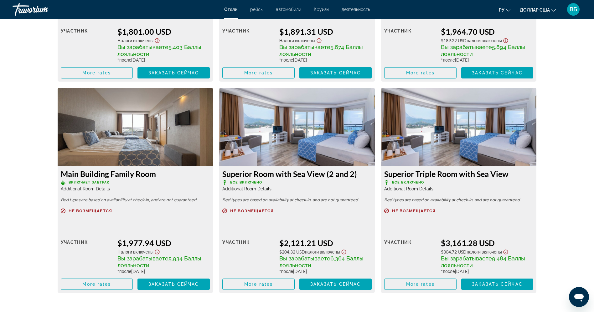
scroll to position [1012, 0]
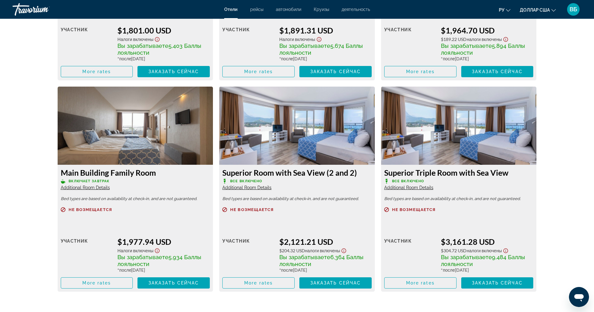
click at [247, 186] on span "Additional Room Details" at bounding box center [246, 187] width 49 height 5
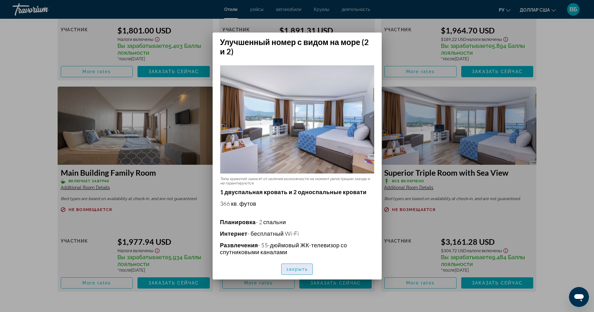
click at [302, 270] on font "закрыть" at bounding box center [297, 269] width 22 height 5
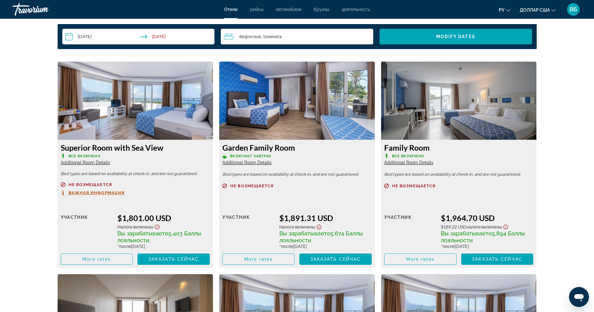
scroll to position [806, 0]
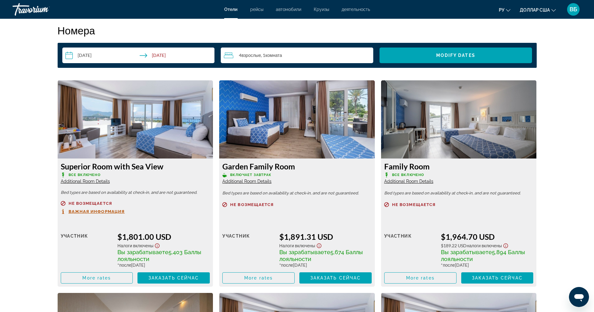
click at [93, 180] on span "Additional Room Details" at bounding box center [85, 181] width 49 height 5
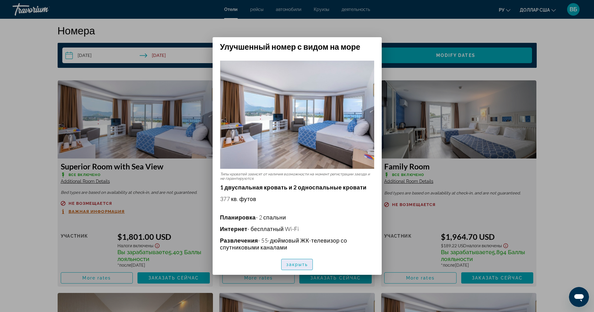
click at [290, 267] on span "button" at bounding box center [296, 264] width 31 height 15
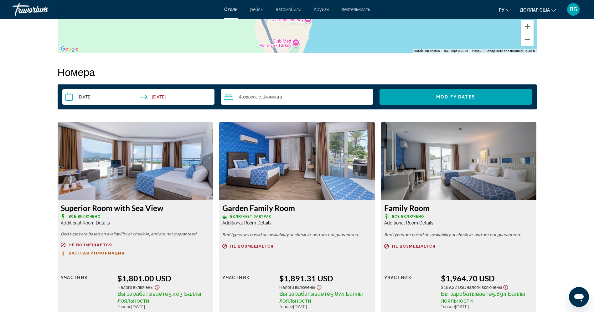
scroll to position [770, 0]
